Goal: Transaction & Acquisition: Purchase product/service

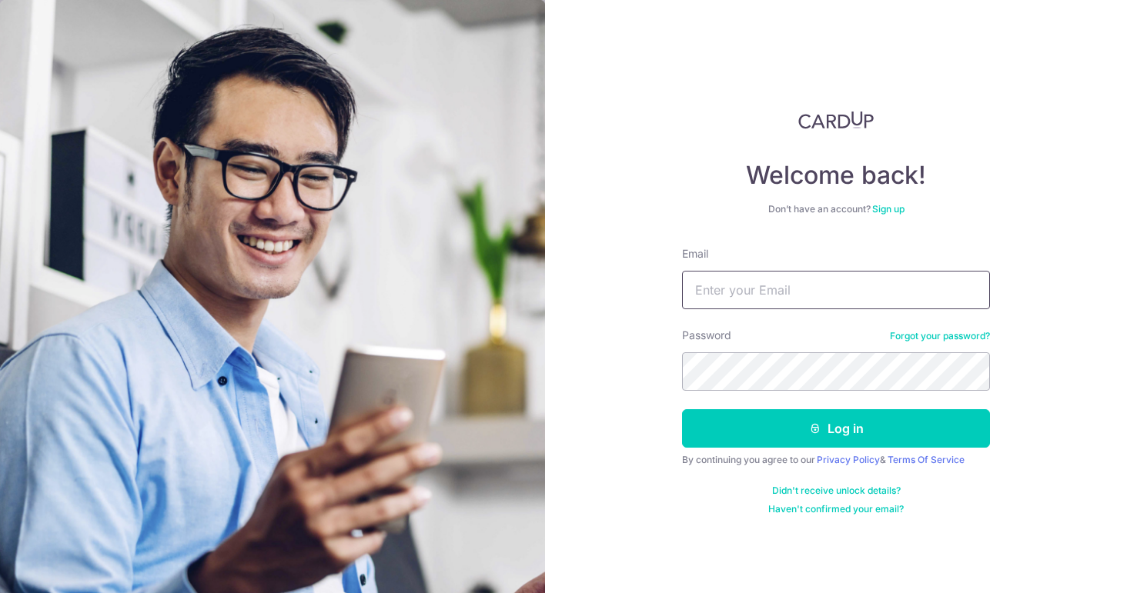
click at [760, 286] on input "Email" at bounding box center [836, 290] width 308 height 38
type input "[EMAIL_ADDRESS][DOMAIN_NAME]"
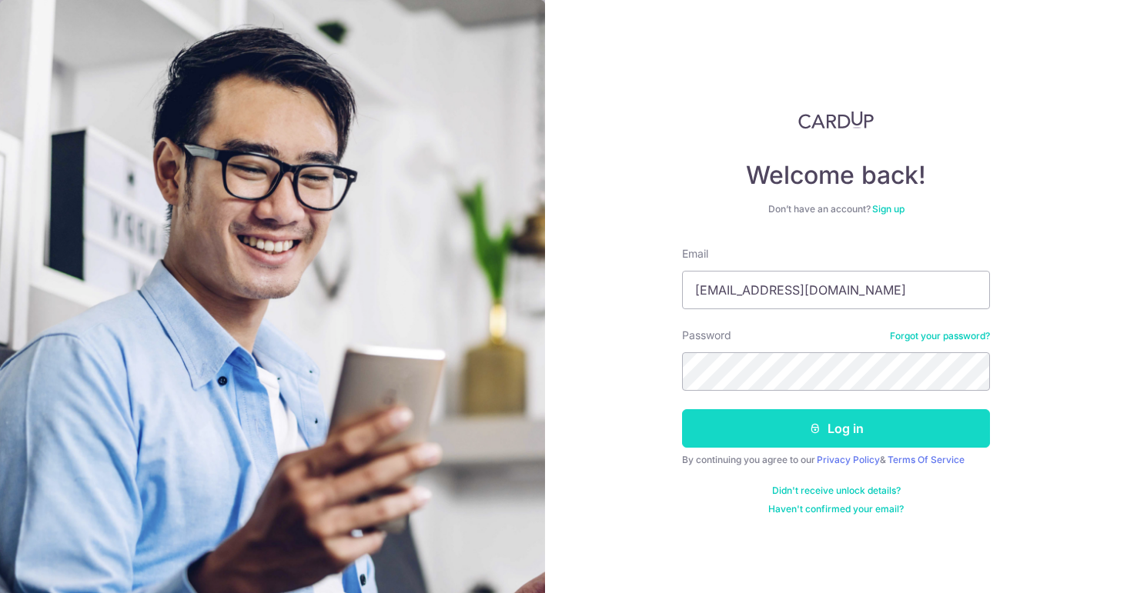
click at [854, 427] on button "Log in" at bounding box center [836, 428] width 308 height 38
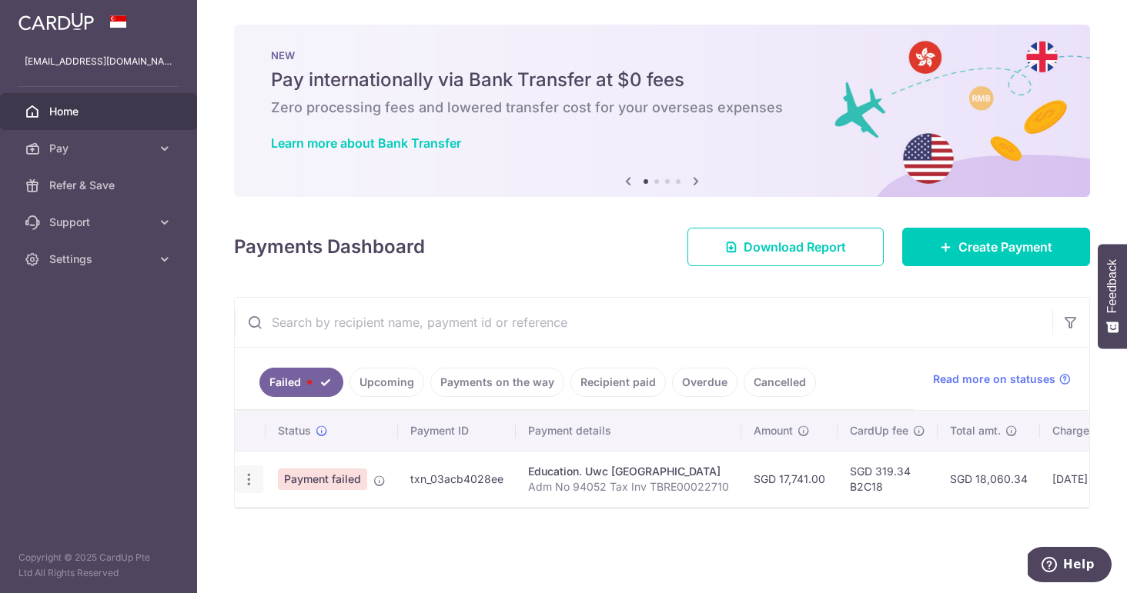
click at [246, 483] on icon "button" at bounding box center [249, 480] width 16 height 16
click at [345, 529] on span "Update payment" at bounding box center [331, 522] width 105 height 18
radio input "true"
type input "17,741.00"
type input "Adm No 94052 Tax Inv TBRE00022710"
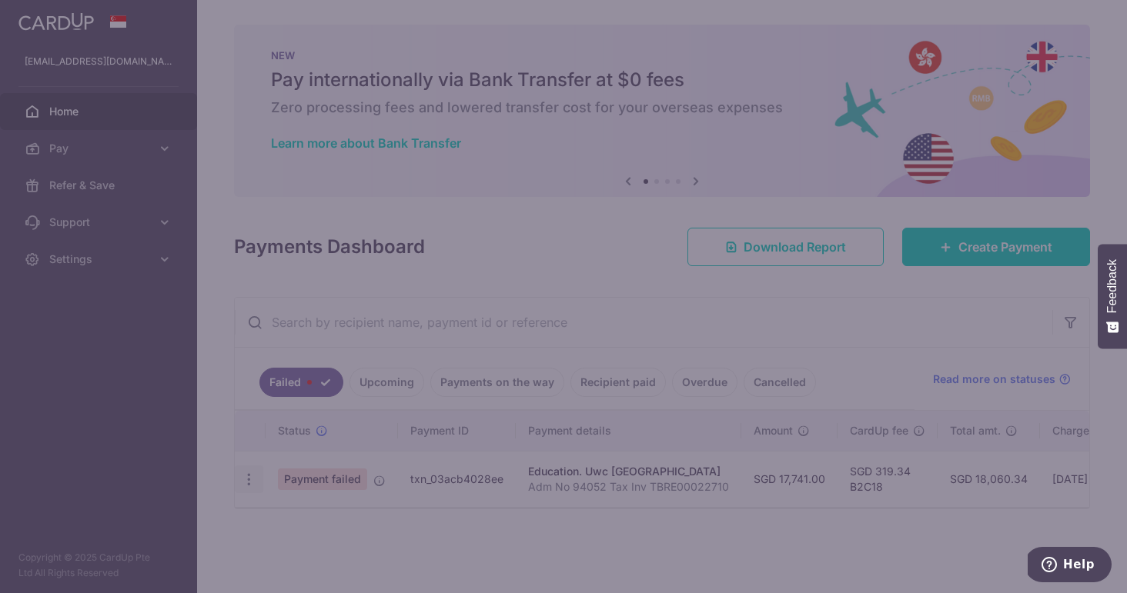
type input "B2C18"
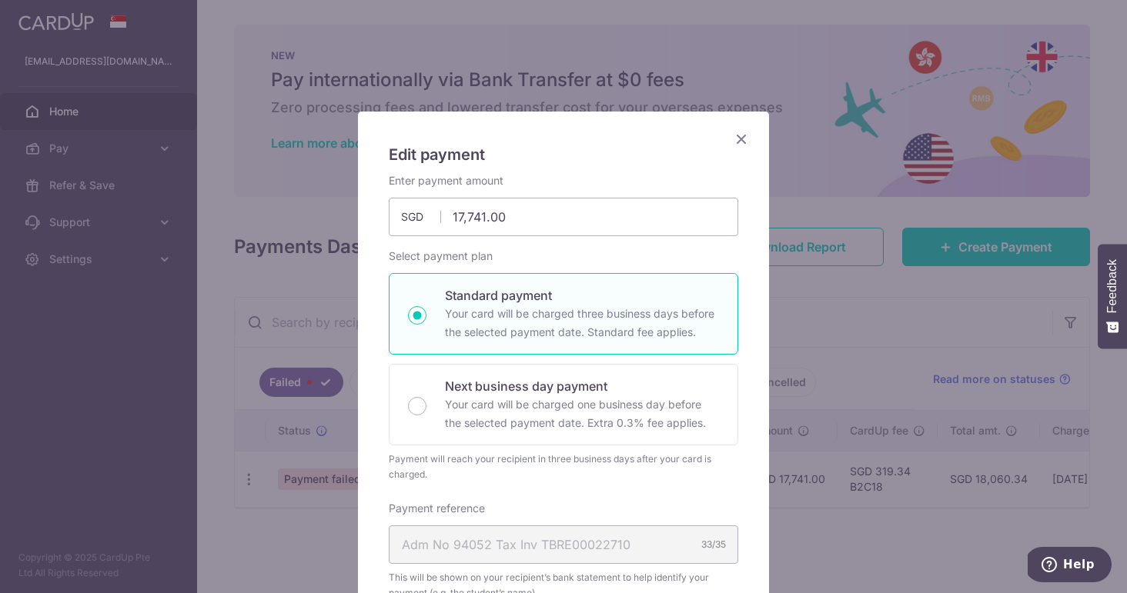
click at [617, 321] on p "Your card will be charged three business days before the selected payment date.…" at bounding box center [582, 323] width 274 height 37
click at [426, 321] on input "Standard payment Your card will be charged three business days before the selec…" at bounding box center [417, 315] width 18 height 18
radio input "true"
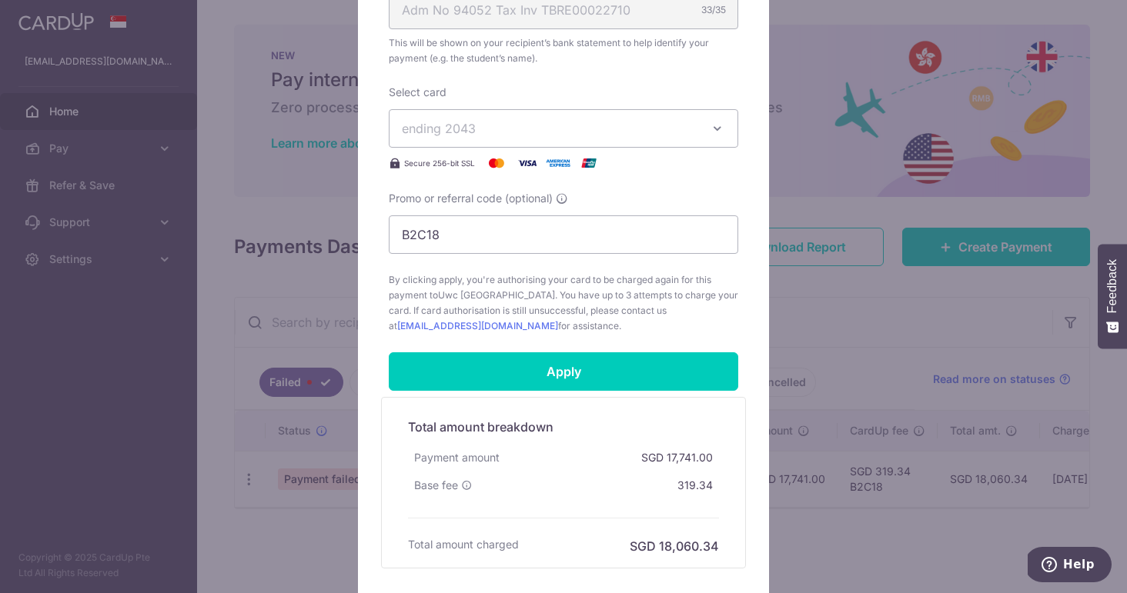
scroll to position [553, 0]
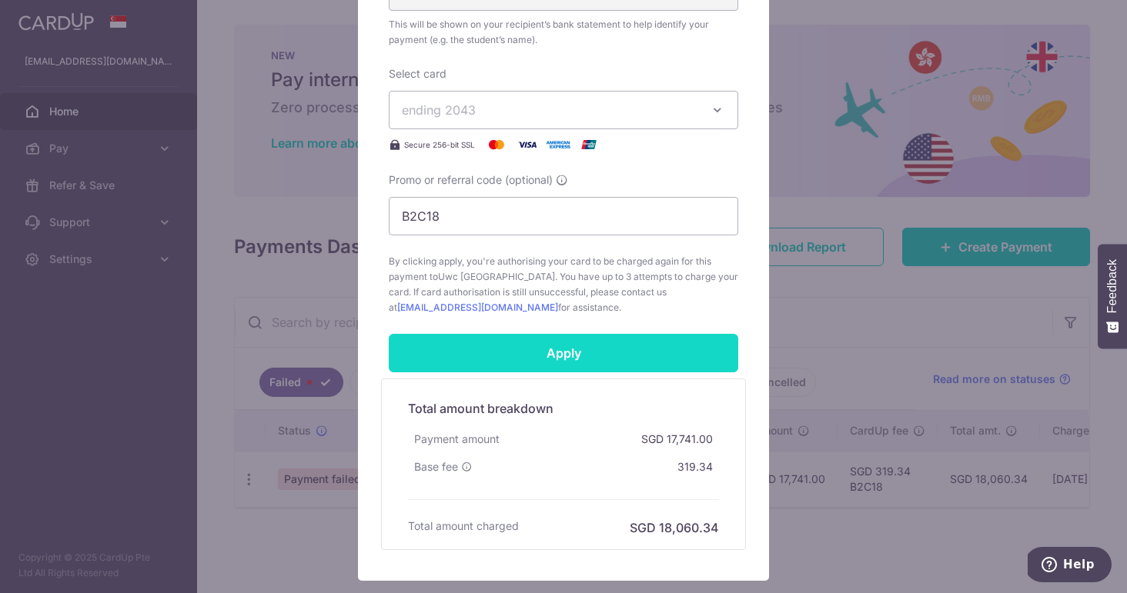
click at [620, 359] on input "Apply" at bounding box center [563, 353] width 349 height 38
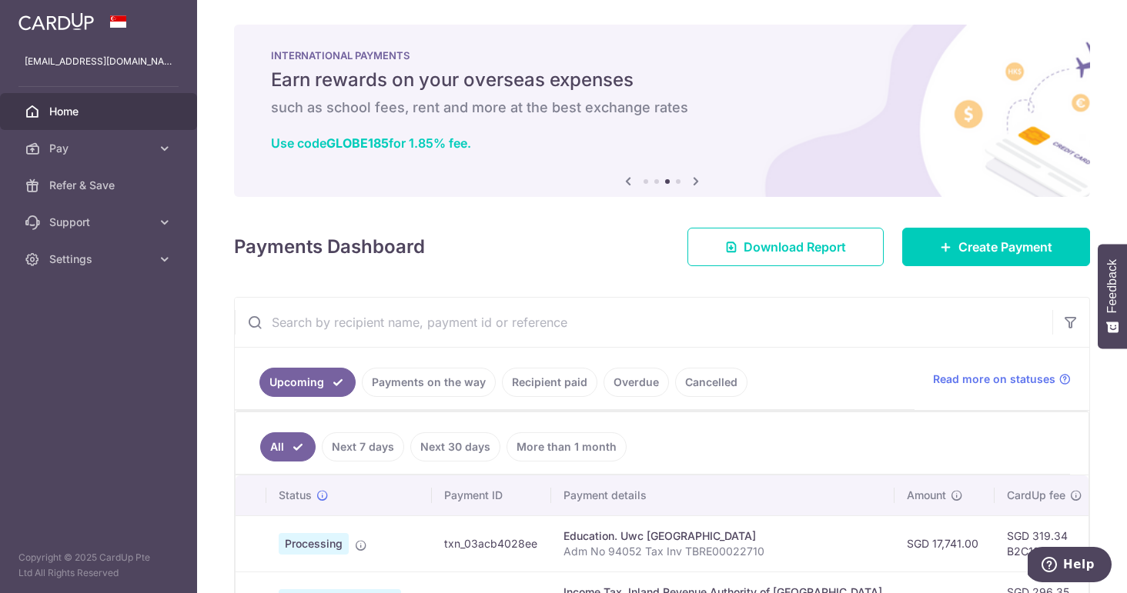
click at [548, 376] on link "Recipient paid" at bounding box center [549, 382] width 95 height 29
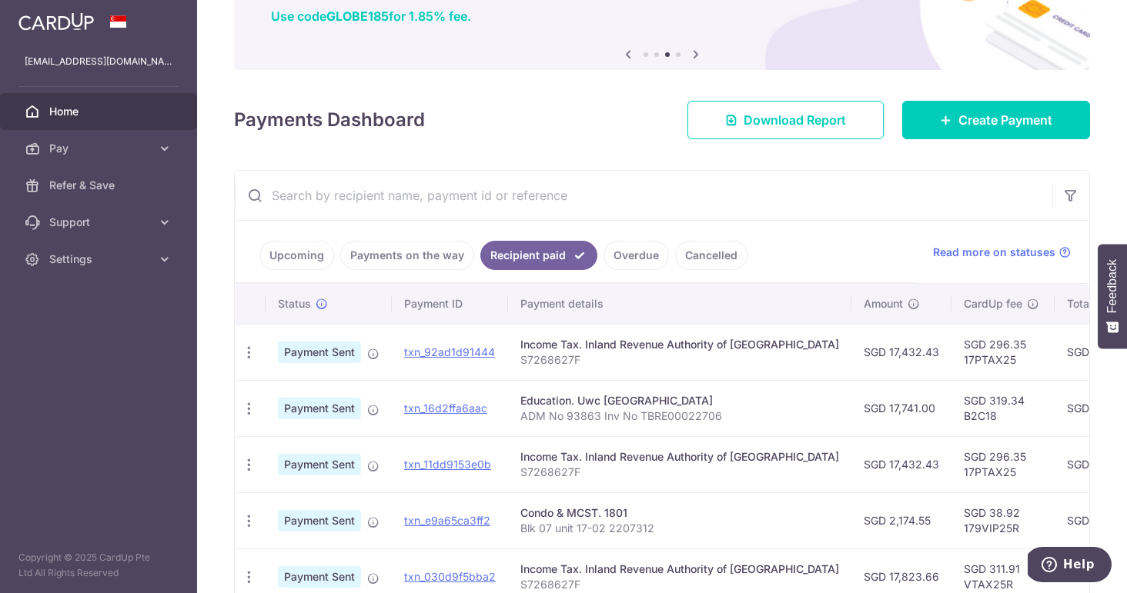
scroll to position [129, 0]
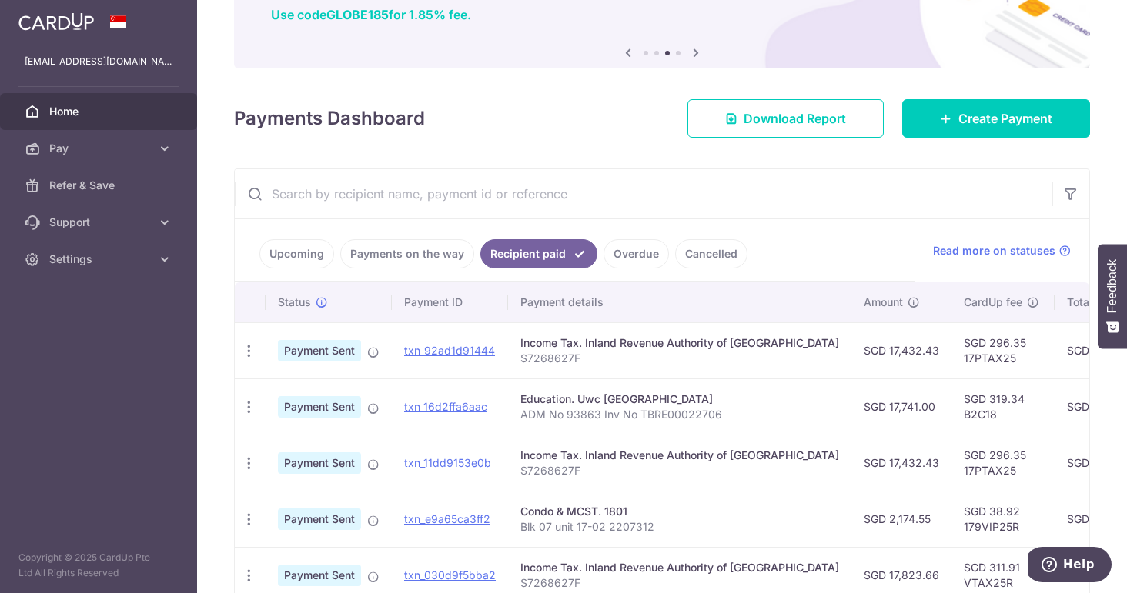
click at [430, 259] on link "Payments on the way" at bounding box center [407, 253] width 134 height 29
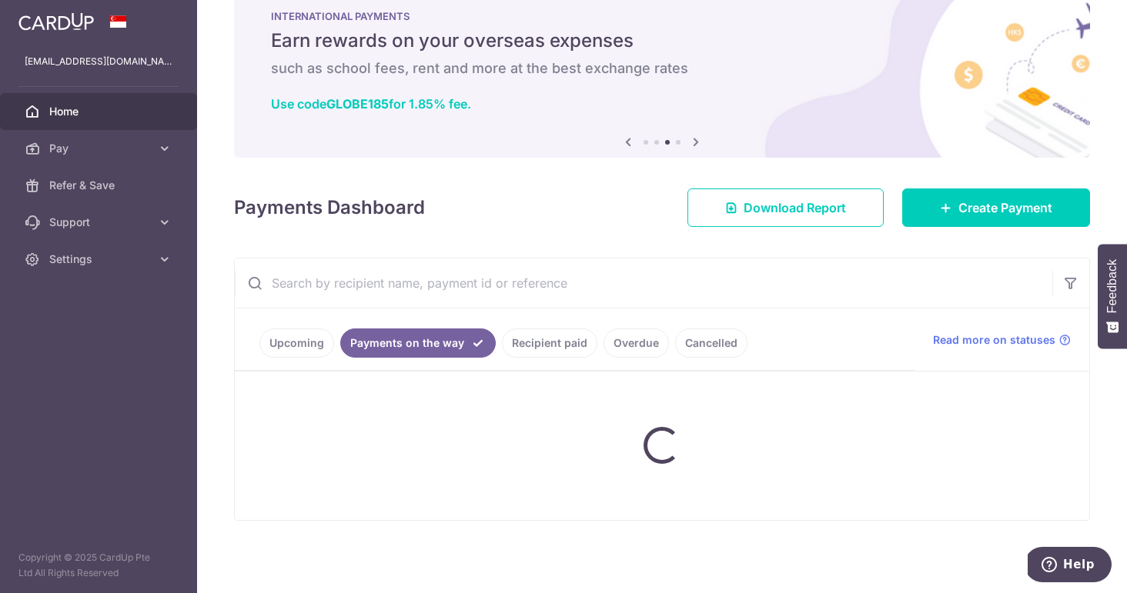
scroll to position [0, 0]
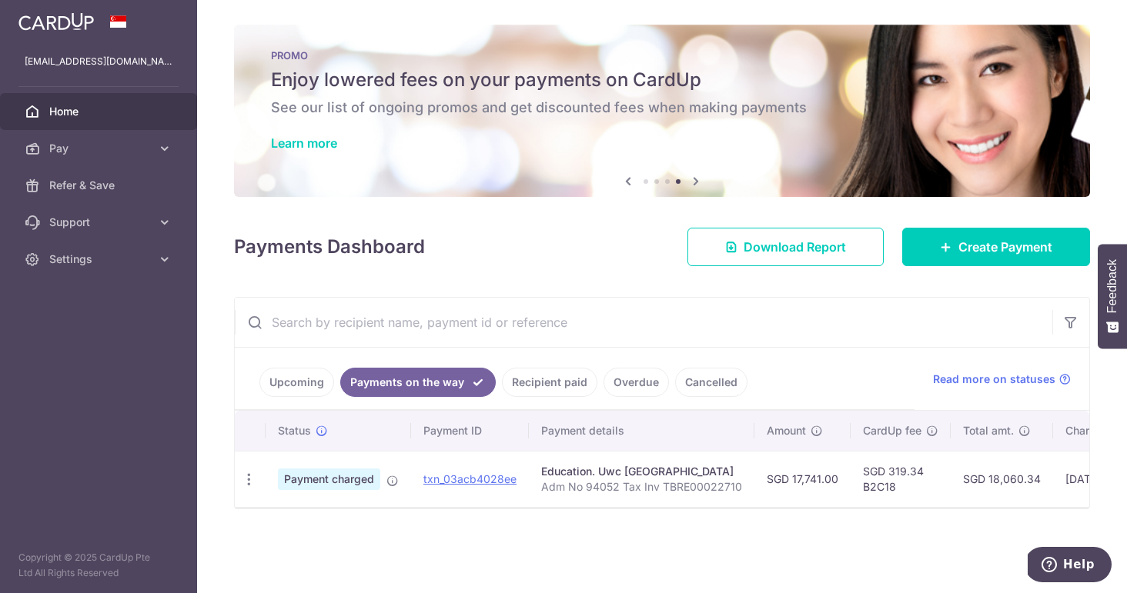
click at [696, 386] on link "Cancelled" at bounding box center [711, 382] width 72 height 29
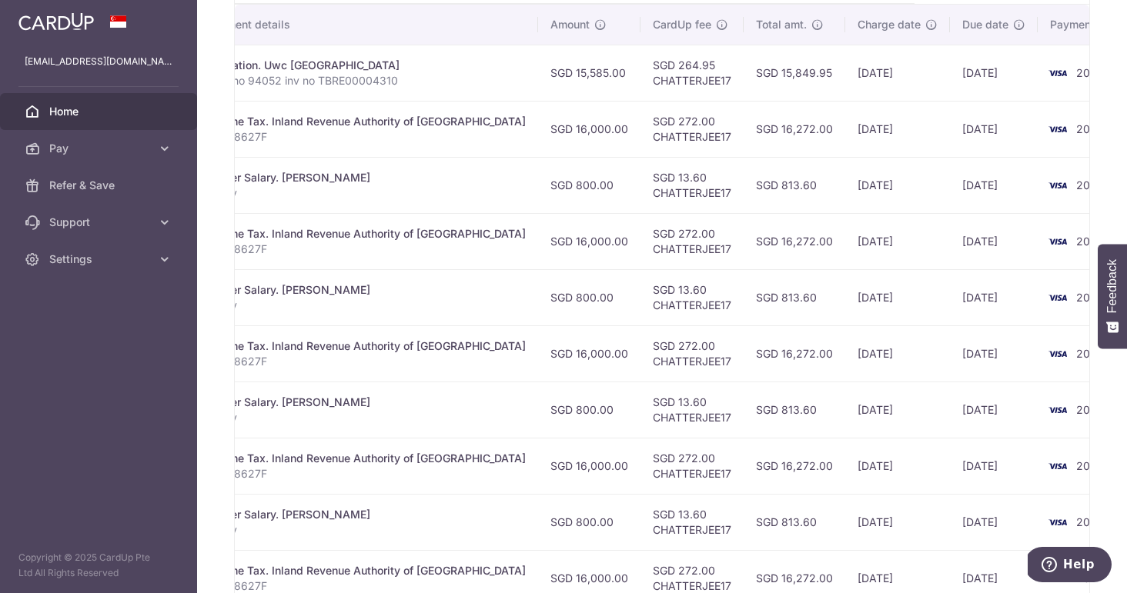
scroll to position [531, 0]
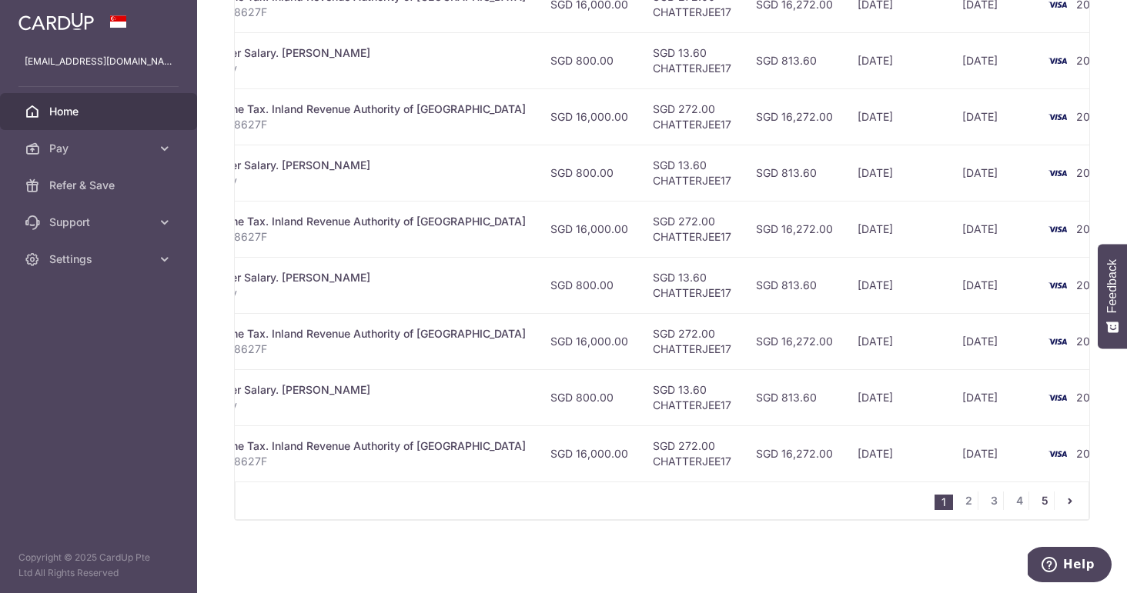
click at [1041, 501] on link "5" at bounding box center [1044, 501] width 18 height 18
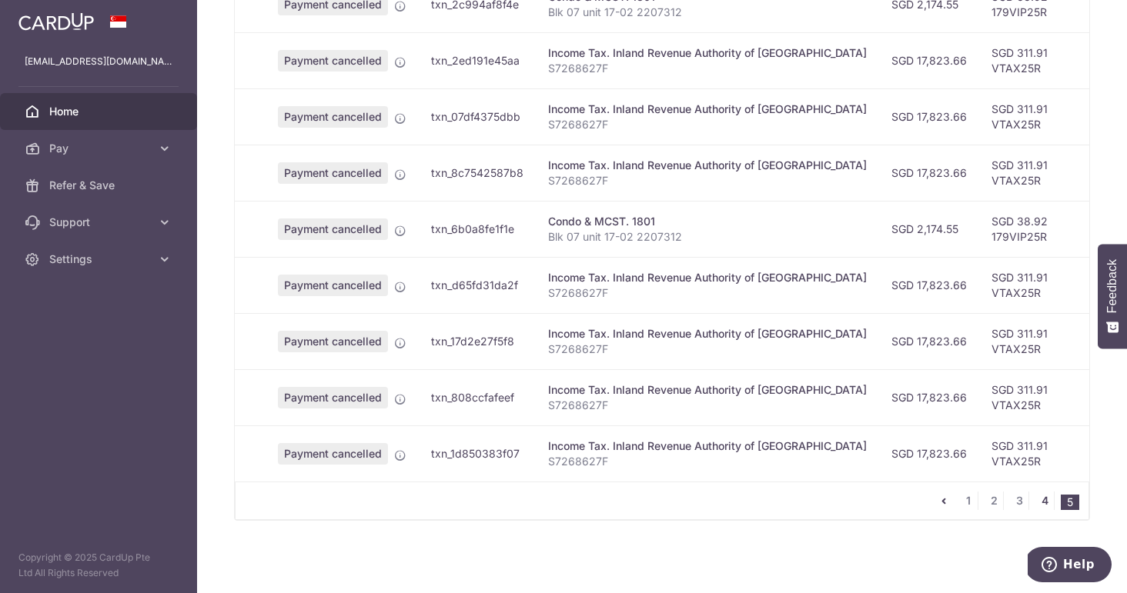
click at [1040, 500] on link "4" at bounding box center [1044, 501] width 18 height 18
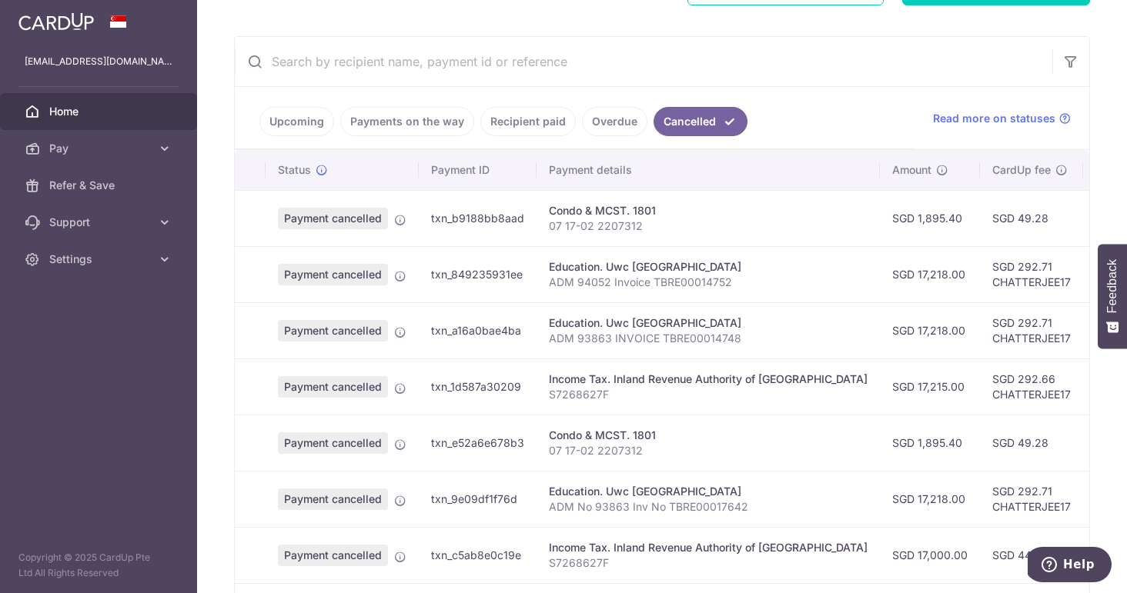
scroll to position [270, 0]
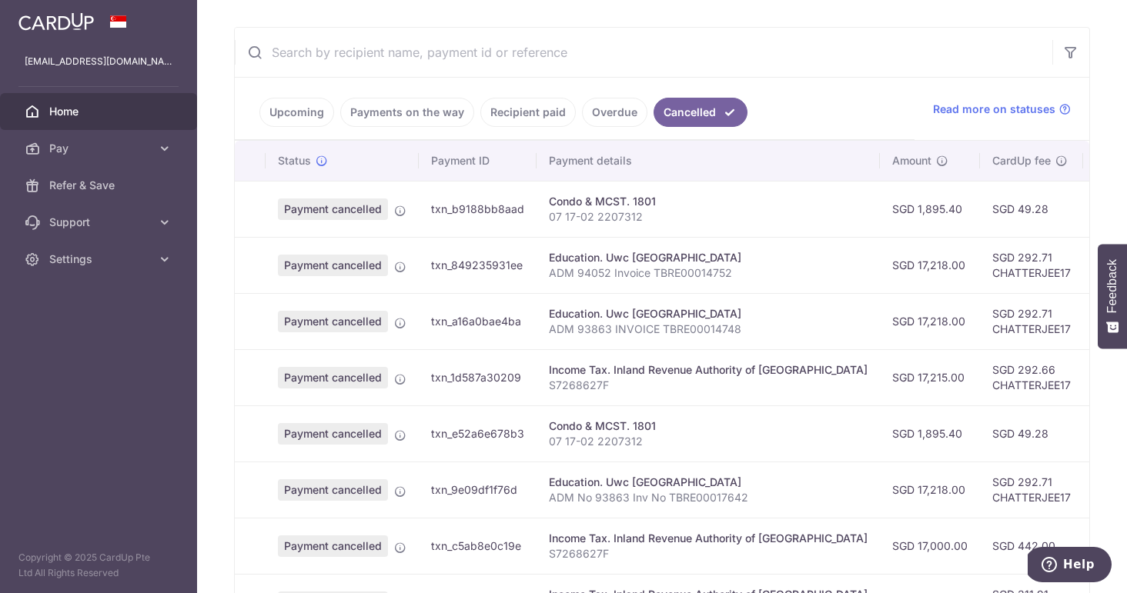
click at [445, 109] on link "Payments on the way" at bounding box center [407, 112] width 134 height 29
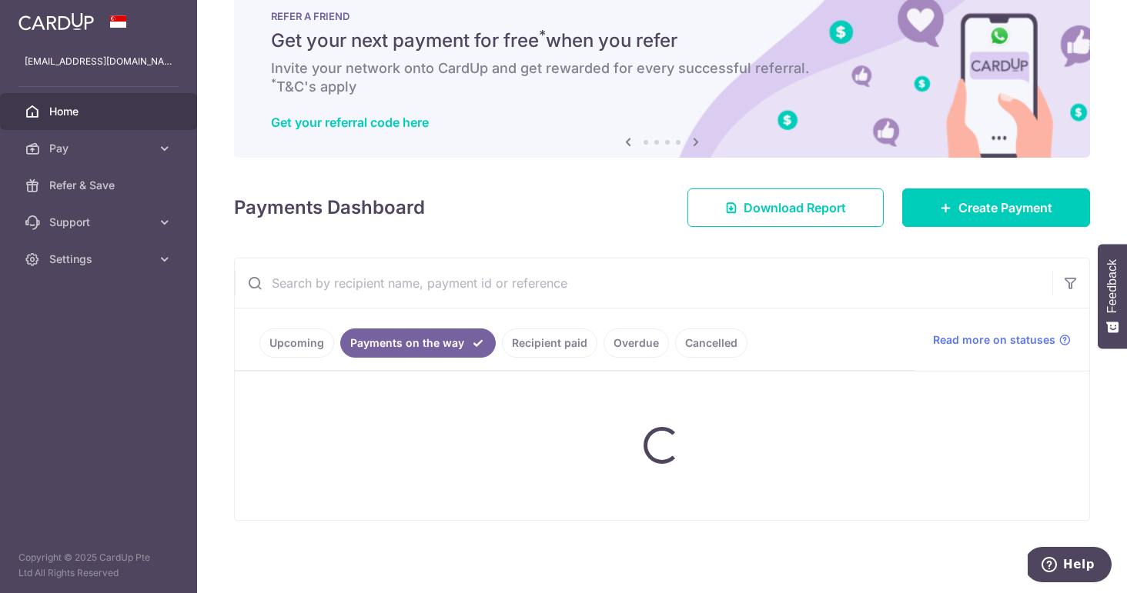
scroll to position [0, 0]
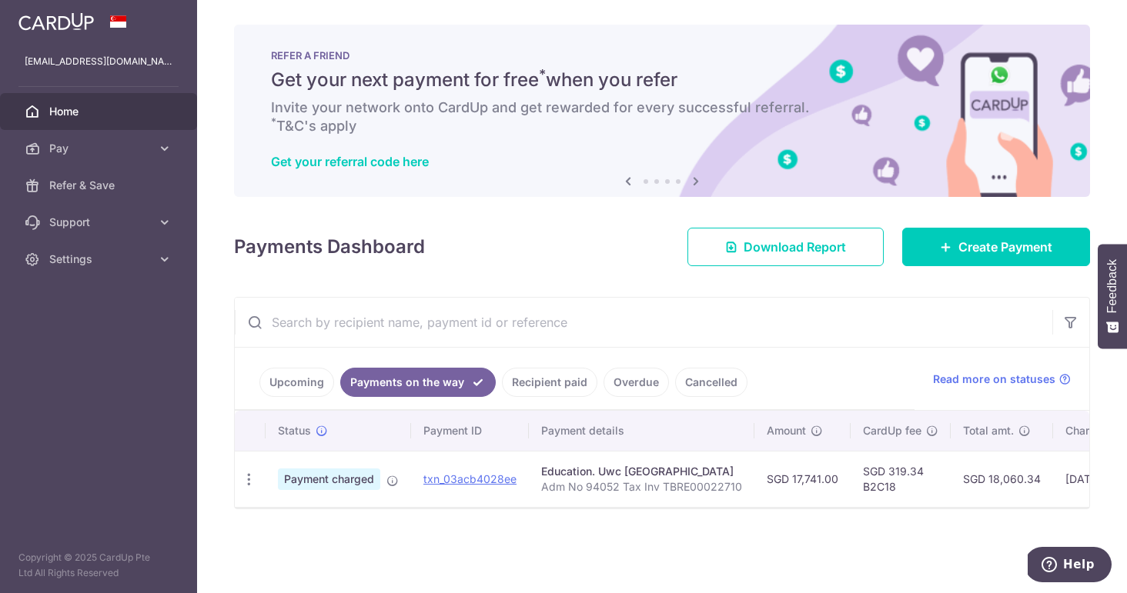
click at [307, 377] on link "Upcoming" at bounding box center [296, 382] width 75 height 29
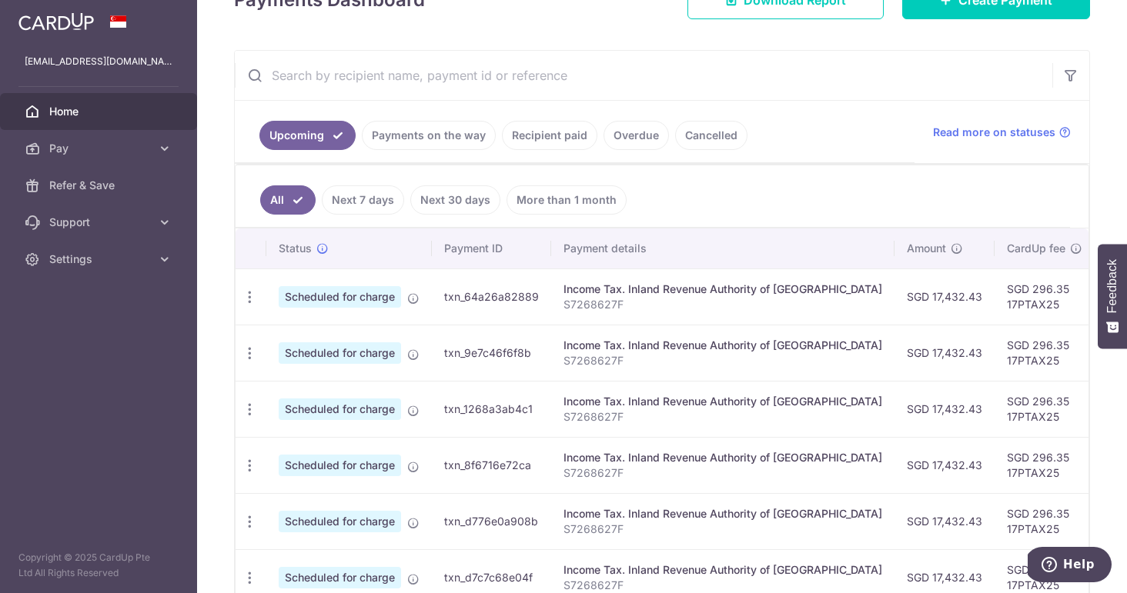
scroll to position [223, 0]
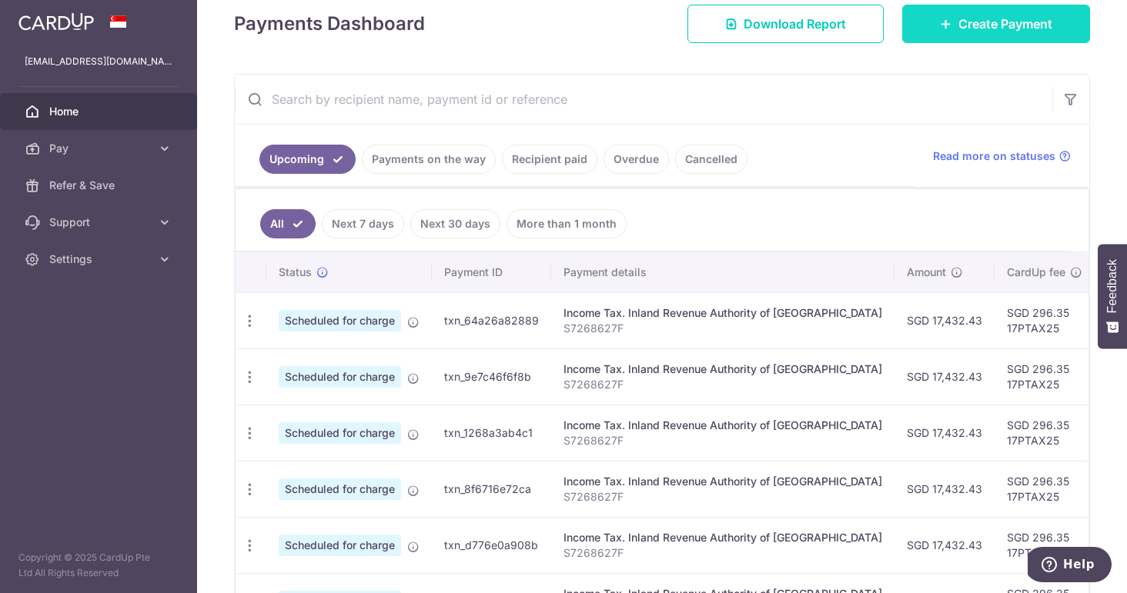
click at [1023, 32] on span "Create Payment" at bounding box center [1005, 24] width 94 height 18
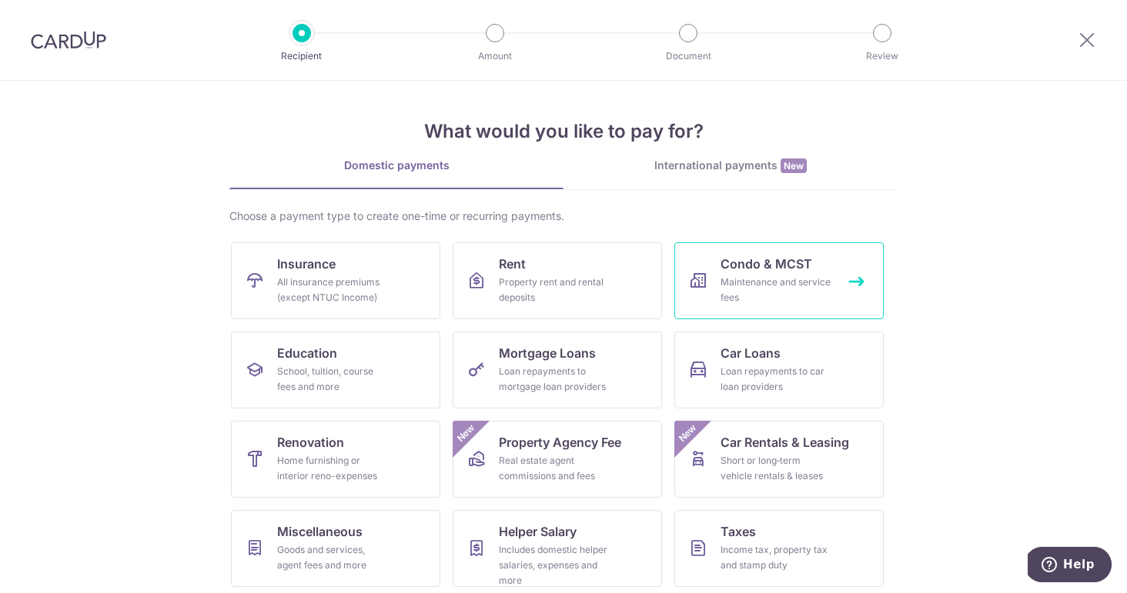
click at [757, 278] on div "Maintenance and service fees" at bounding box center [775, 290] width 111 height 31
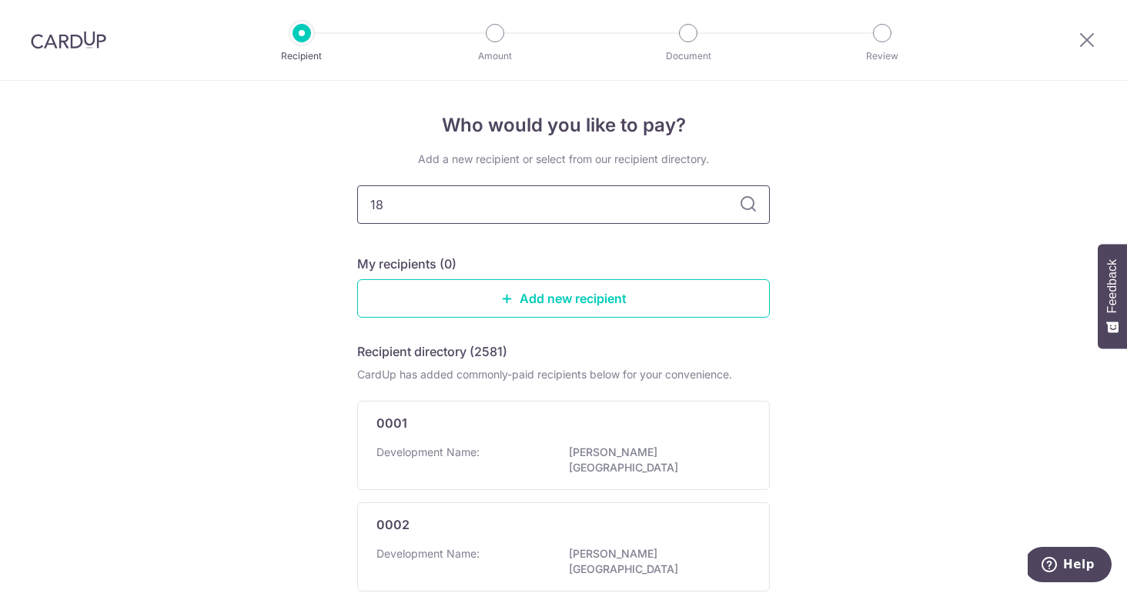
type input "180"
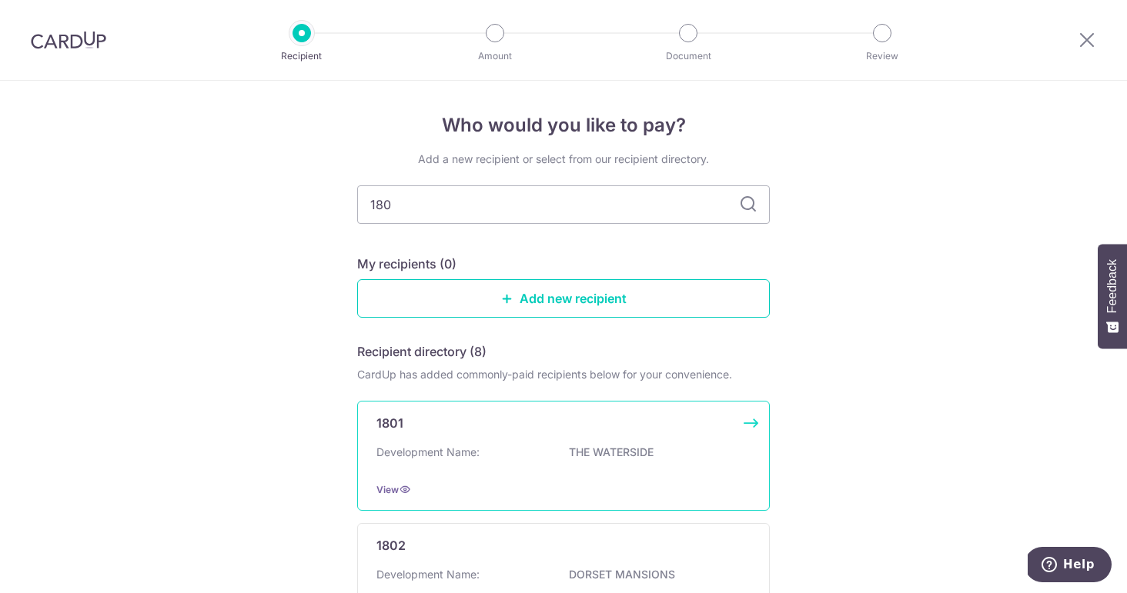
click at [526, 428] on div "1801" at bounding box center [554, 423] width 356 height 18
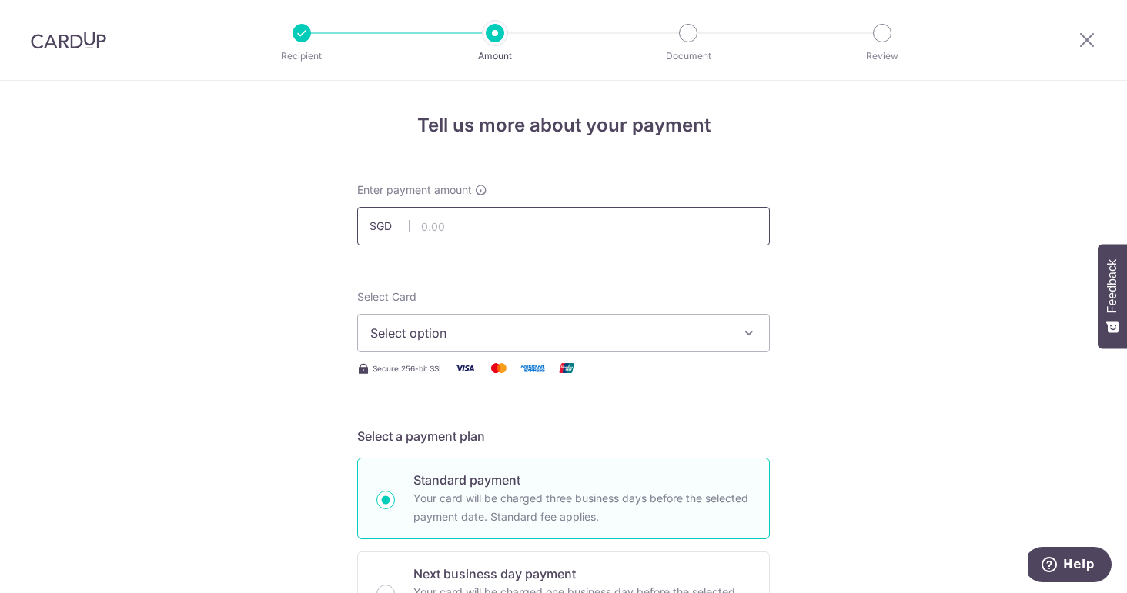
click at [501, 235] on input "text" at bounding box center [563, 226] width 413 height 38
type input "2,190.40"
click at [536, 342] on span "Select option" at bounding box center [549, 333] width 359 height 18
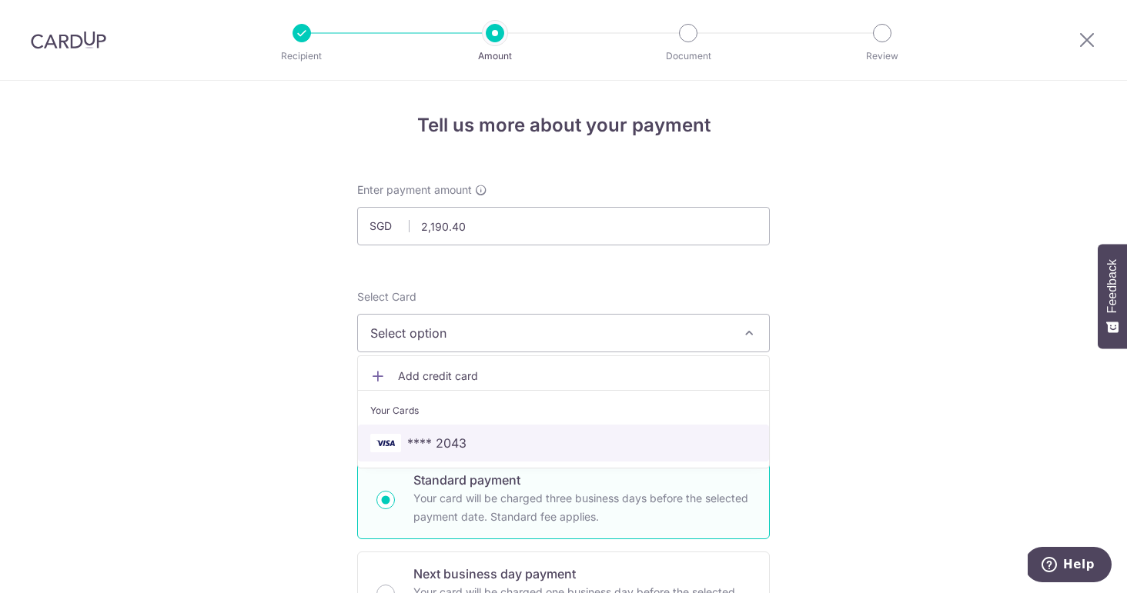
click at [517, 443] on span "**** 2043" at bounding box center [563, 443] width 386 height 18
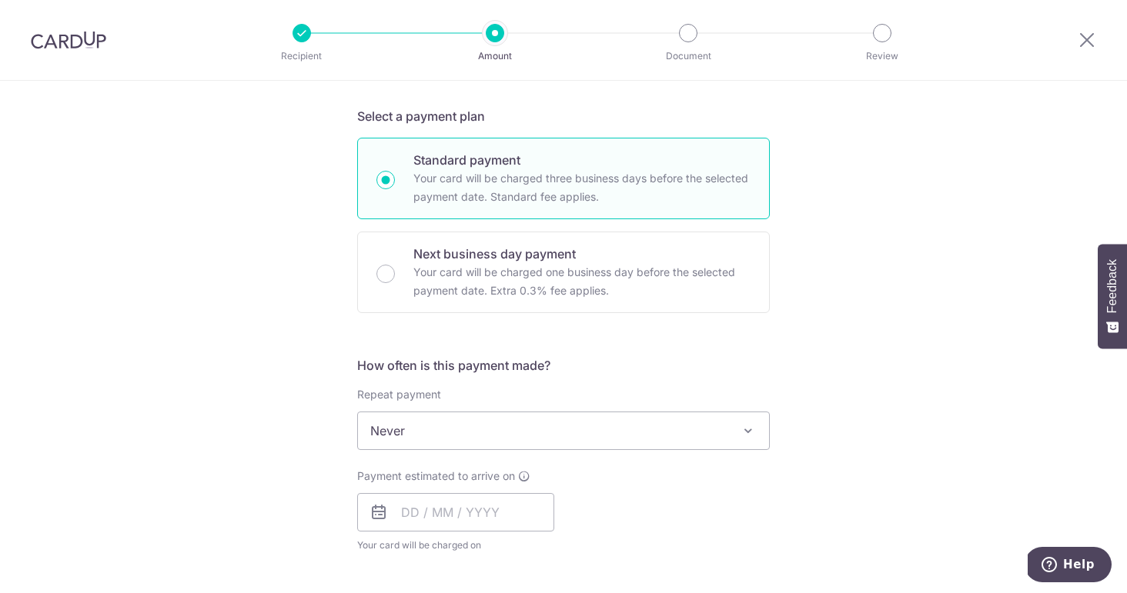
scroll to position [327, 0]
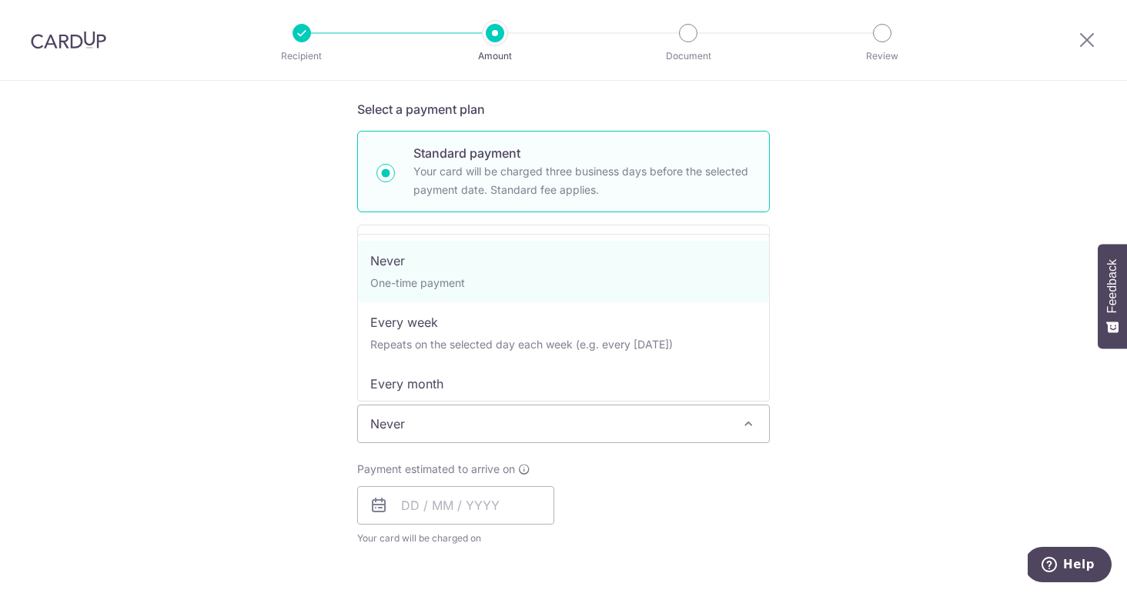
click at [510, 431] on span "Never" at bounding box center [563, 424] width 411 height 37
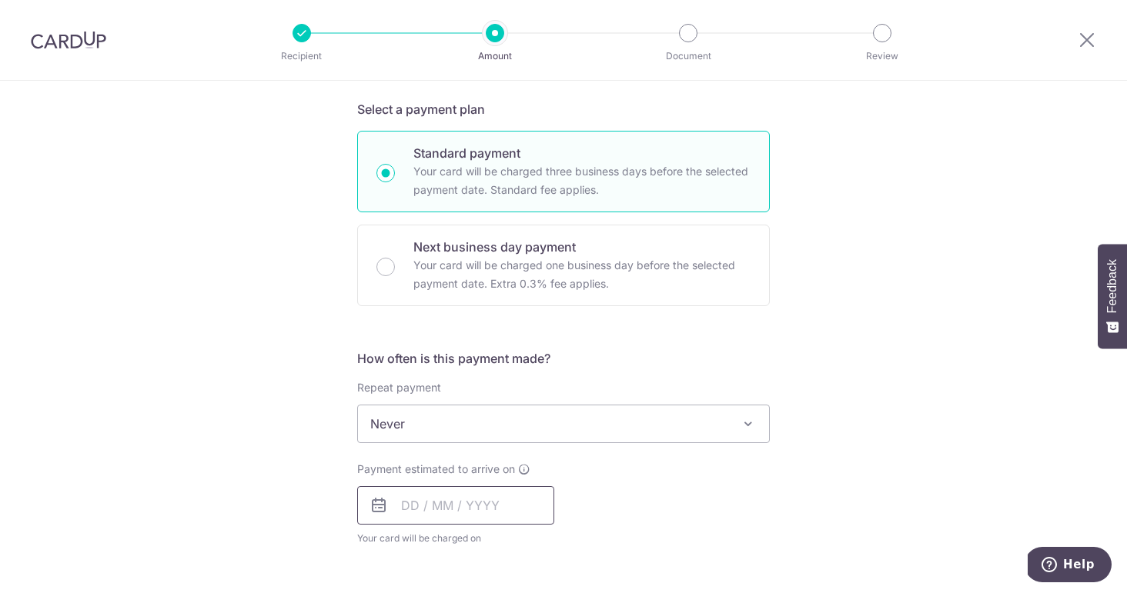
click at [453, 510] on input "text" at bounding box center [455, 505] width 197 height 38
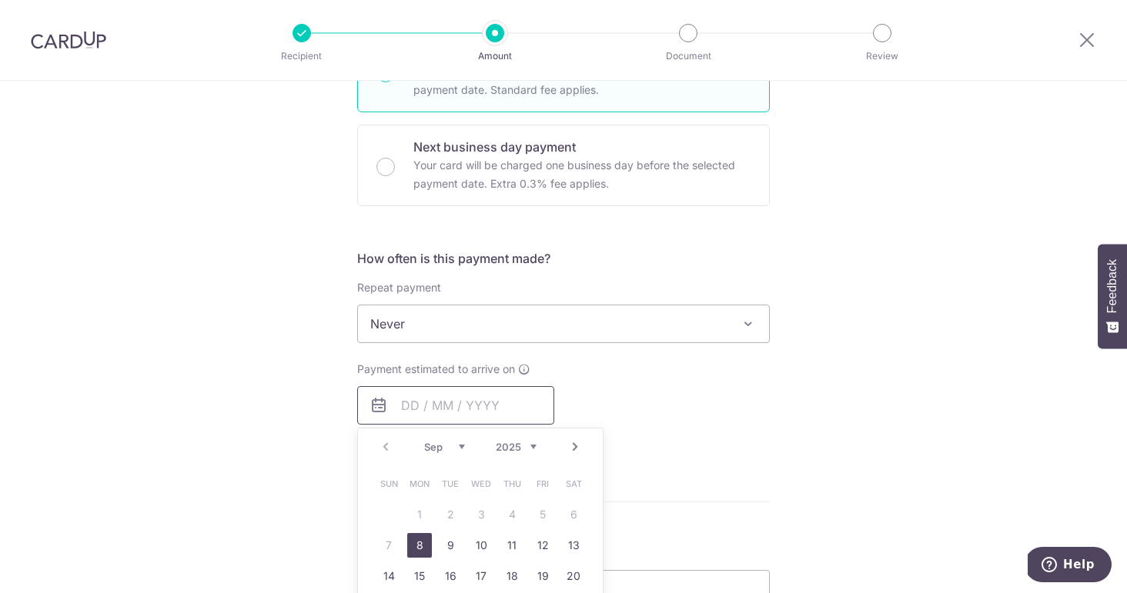
scroll to position [429, 0]
click at [416, 550] on link "8" at bounding box center [419, 544] width 25 height 25
type input "[DATE]"
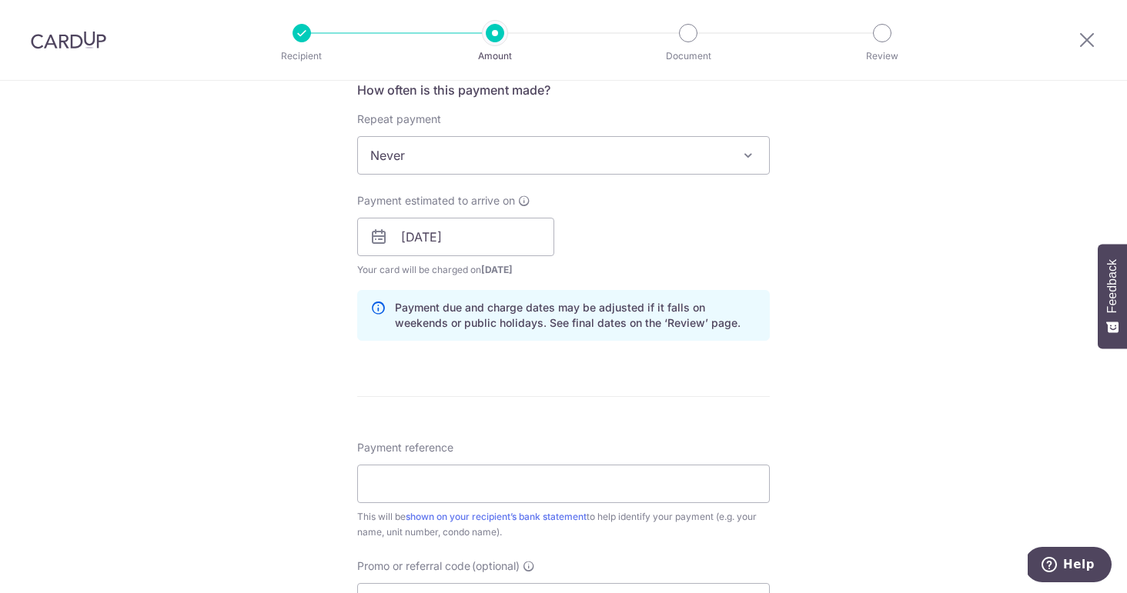
scroll to position [598, 0]
click at [510, 491] on input "Payment reference" at bounding box center [563, 482] width 413 height 38
type input "b"
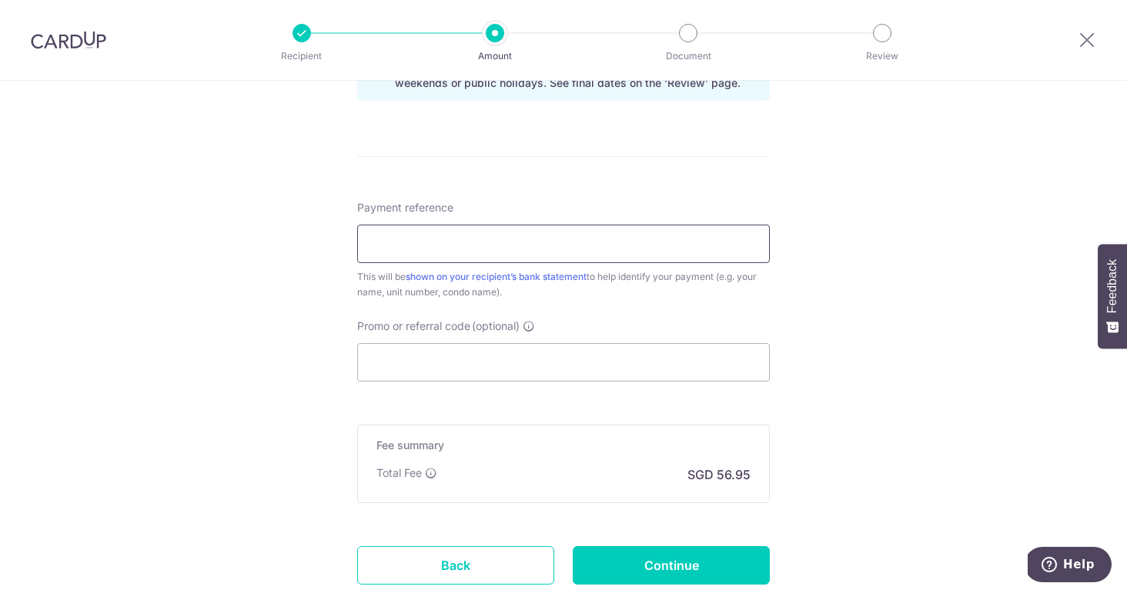
scroll to position [943, 0]
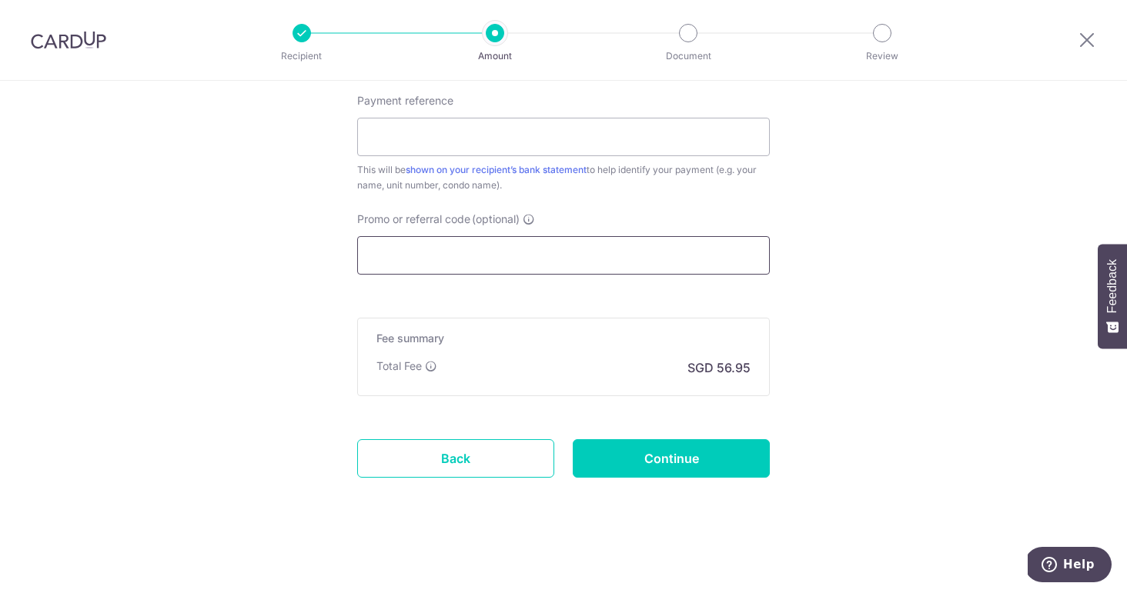
click at [494, 268] on input "Promo or referral code (optional)" at bounding box center [563, 255] width 413 height 38
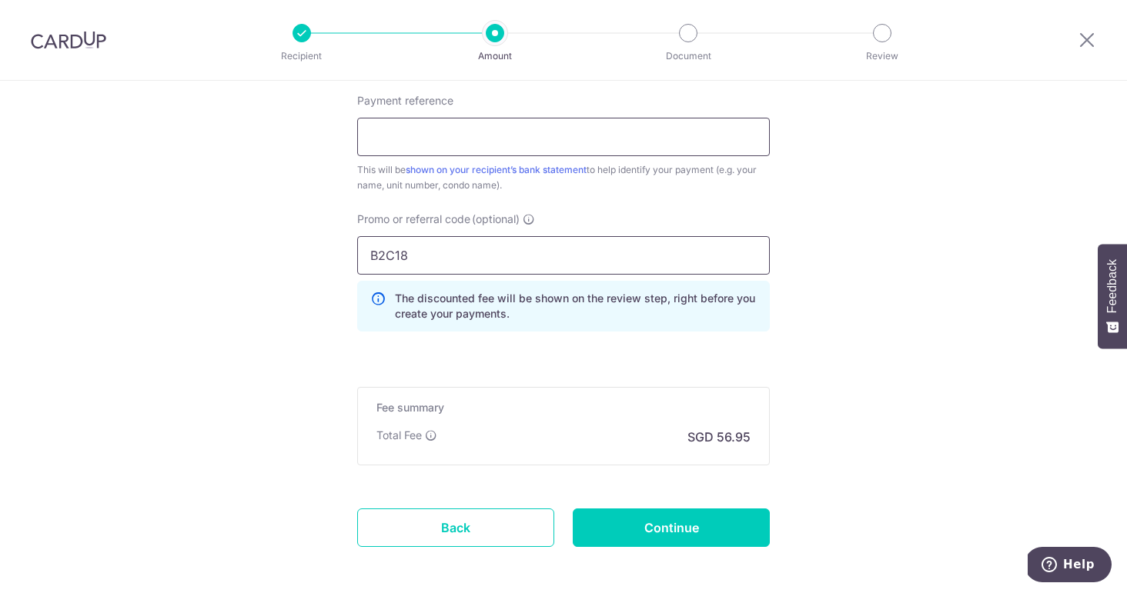
type input "B2C18"
click at [496, 129] on input "Payment reference" at bounding box center [563, 137] width 413 height 38
click at [443, 135] on input "Payment reference" at bounding box center [563, 137] width 413 height 38
type input "Blk 07 unit 17-02 & 2207312"
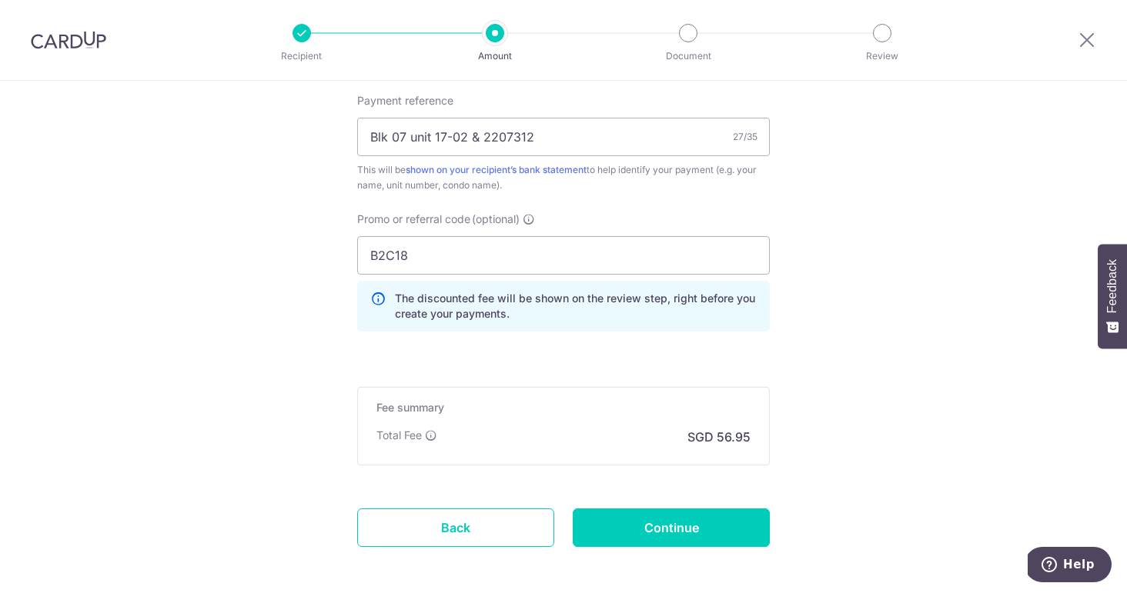
click at [669, 522] on input "Continue" at bounding box center [671, 528] width 197 height 38
type input "Create Schedule"
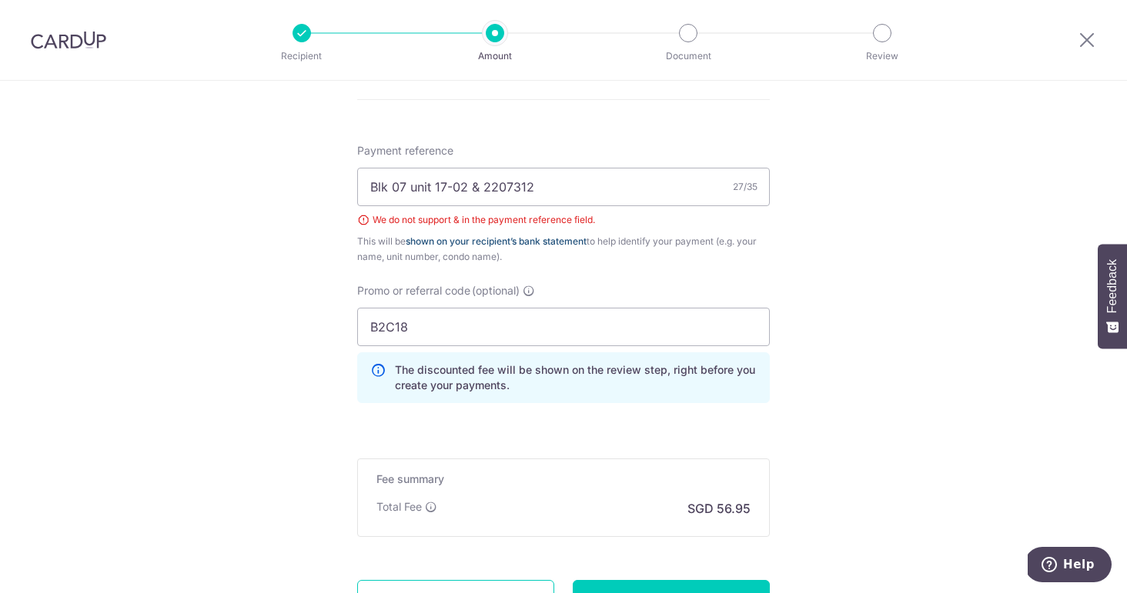
scroll to position [891, 0]
drag, startPoint x: 473, startPoint y: 191, endPoint x: 600, endPoint y: 191, distance: 127.0
click at [600, 191] on input "Blk 07 unit 17-02 & 2207312" at bounding box center [563, 188] width 413 height 38
type input "Blk 07 unit 17-02"
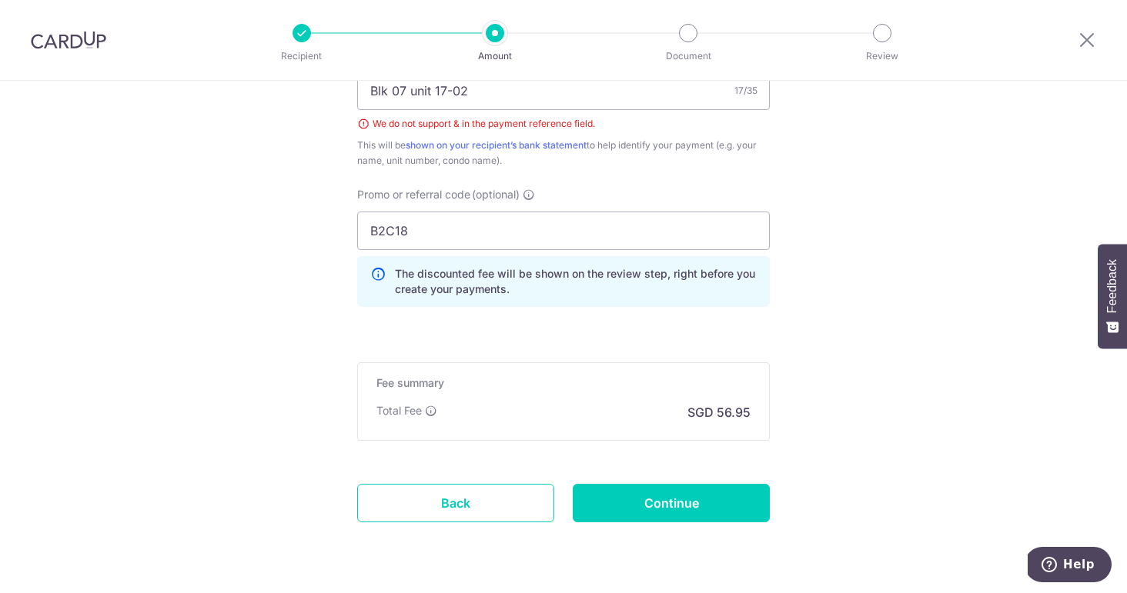
scroll to position [1034, 0]
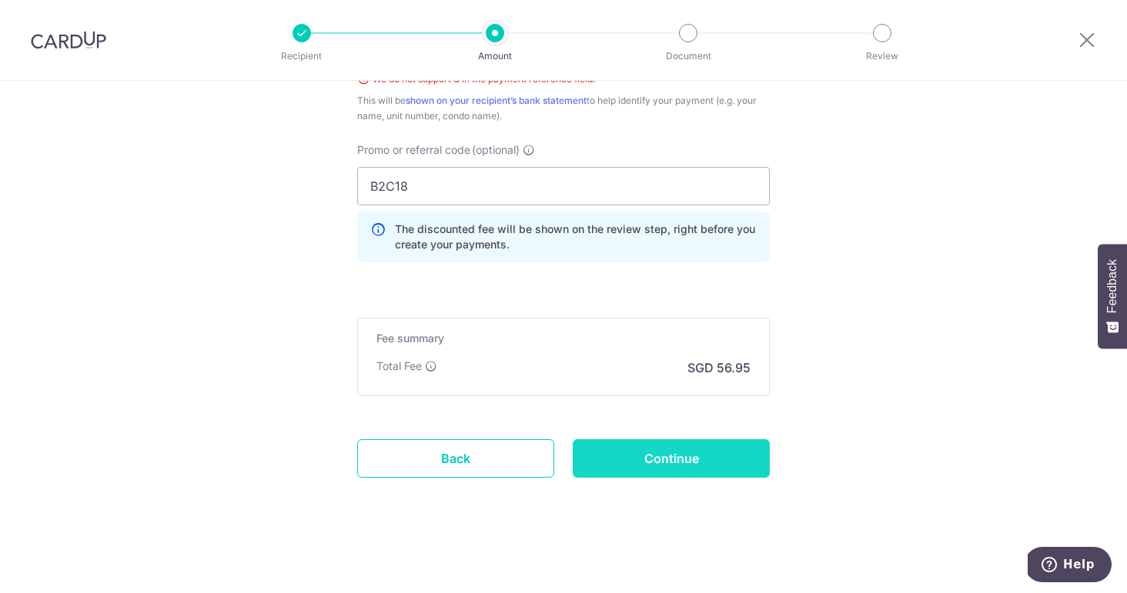
click at [717, 456] on input "Continue" at bounding box center [671, 458] width 197 height 38
type input "Create Schedule"
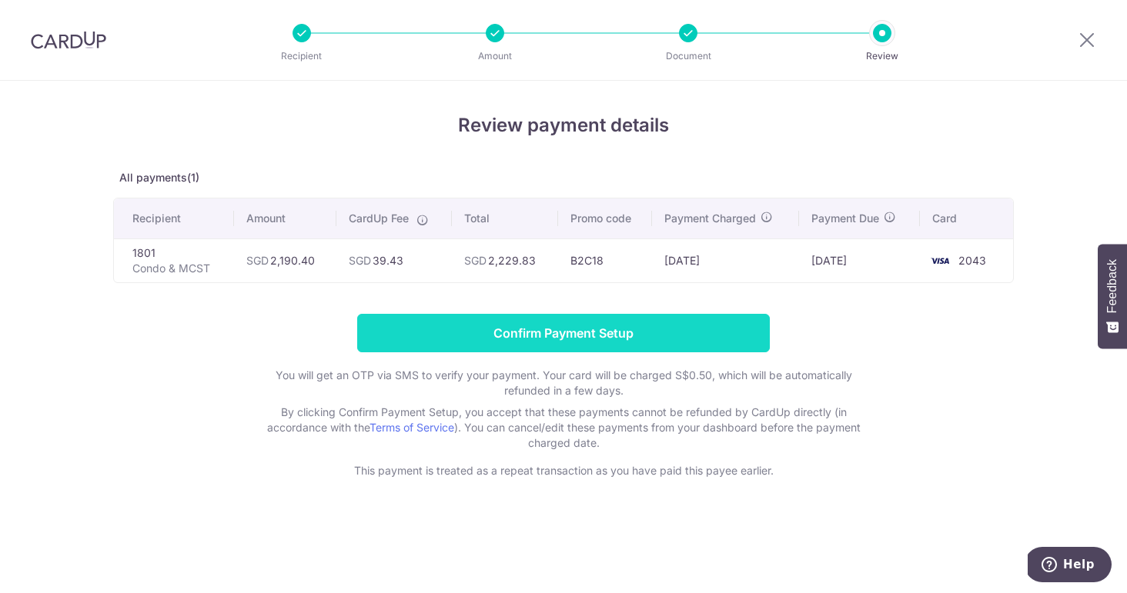
click at [542, 335] on input "Confirm Payment Setup" at bounding box center [563, 333] width 413 height 38
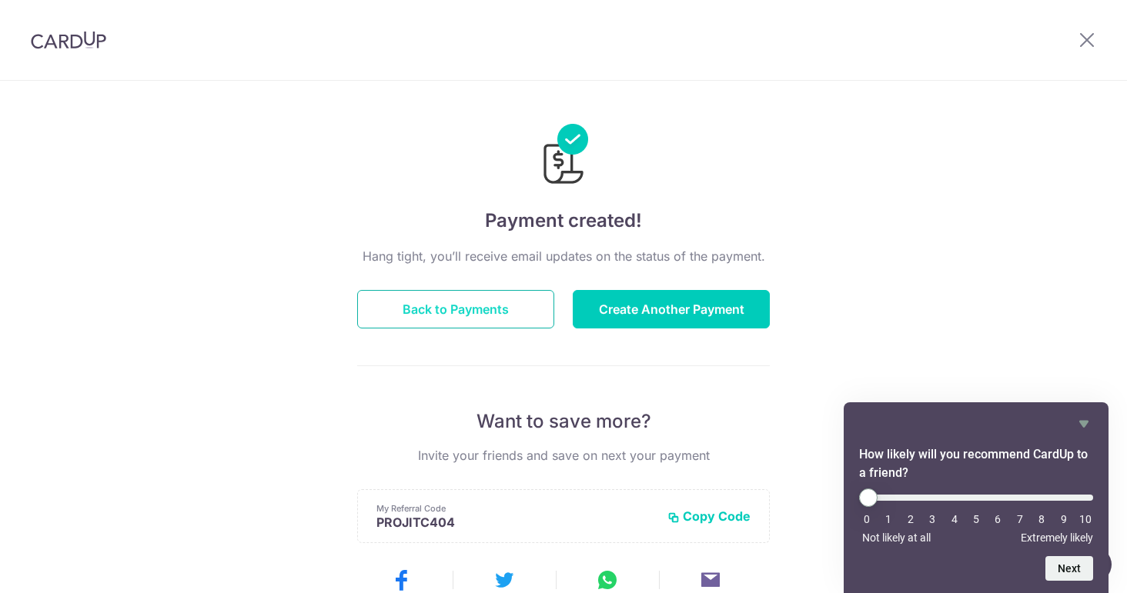
click at [444, 300] on button "Back to Payments" at bounding box center [455, 309] width 197 height 38
